Goal: Information Seeking & Learning: Learn about a topic

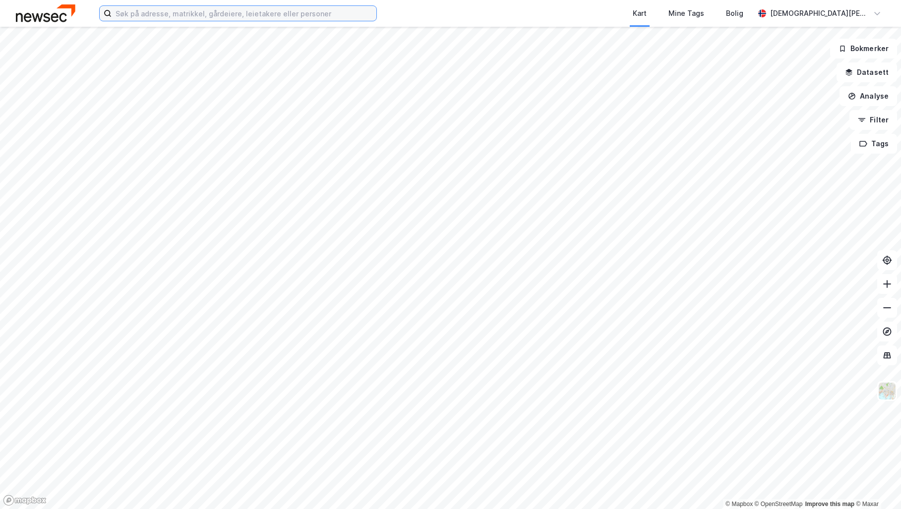
click at [195, 13] on input at bounding box center [244, 13] width 265 height 15
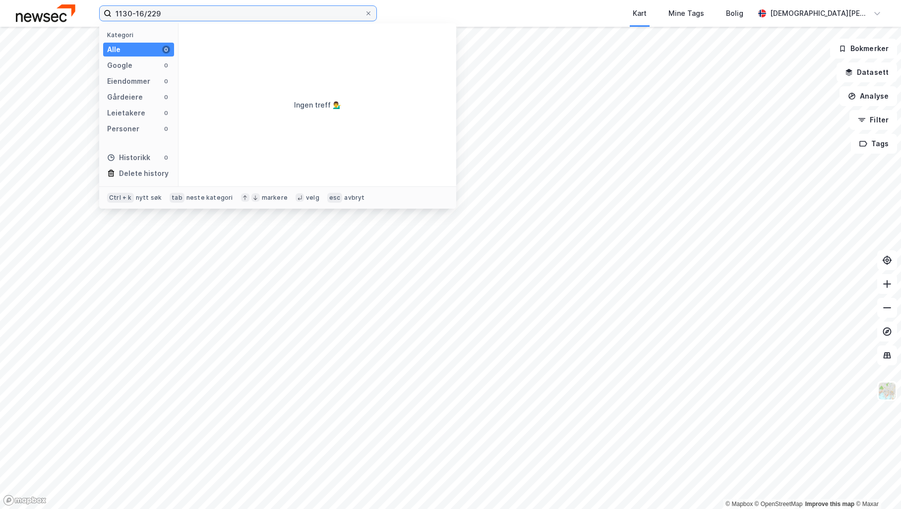
click at [178, 10] on input "1130-16/229" at bounding box center [238, 13] width 253 height 15
drag, startPoint x: 136, startPoint y: 13, endPoint x: 99, endPoint y: 13, distance: 37.2
click at [99, 13] on label "1130-16/324" at bounding box center [238, 13] width 278 height 16
drag, startPoint x: 137, startPoint y: 11, endPoint x: 115, endPoint y: 13, distance: 22.9
click at [115, 13] on input "strand 16/324" at bounding box center [238, 13] width 253 height 15
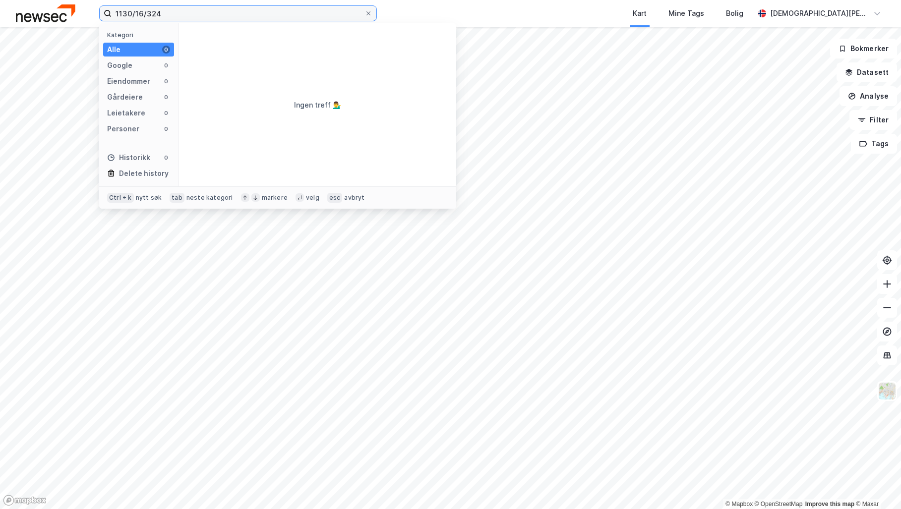
drag, startPoint x: 170, startPoint y: 15, endPoint x: 82, endPoint y: 17, distance: 87.3
click at [82, 17] on div "1130/16/324 Kategori Alle 0 Google 0 Eiendommer 0 Gårdeiere 0 Leietakere 0 Pers…" at bounding box center [450, 13] width 901 height 27
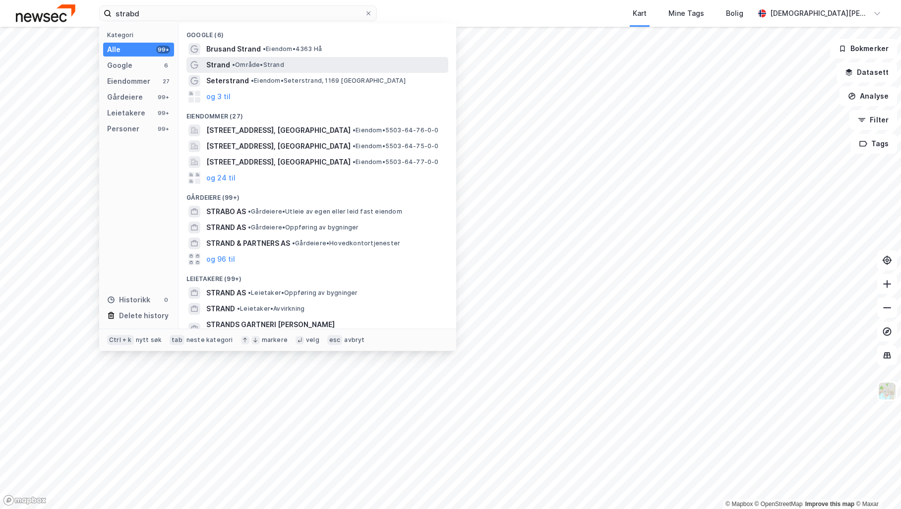
click at [220, 61] on span "Strand" at bounding box center [218, 65] width 24 height 12
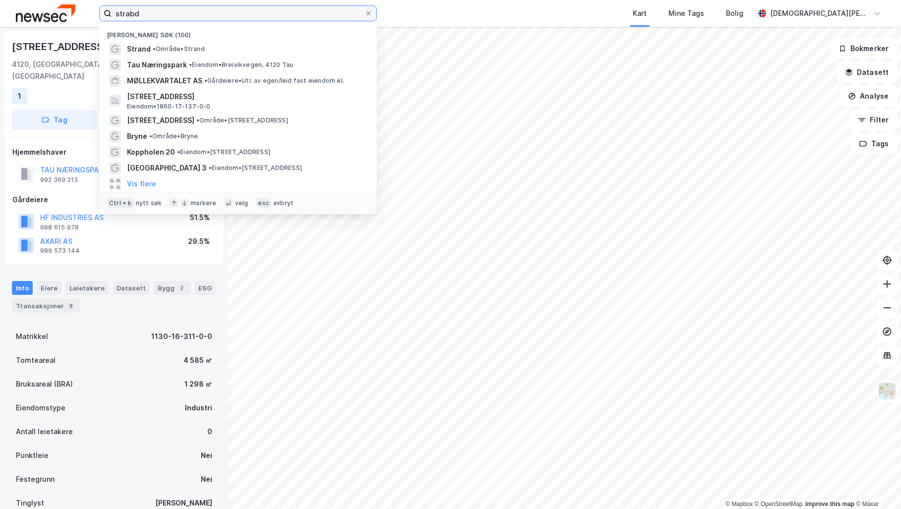
click at [186, 13] on input "strabd" at bounding box center [238, 13] width 253 height 15
type input "s"
click at [155, 11] on input "1130-16-" at bounding box center [238, 13] width 253 height 15
type input "[PHONE_NUMBER]"
